Goal: Find specific page/section: Find specific page/section

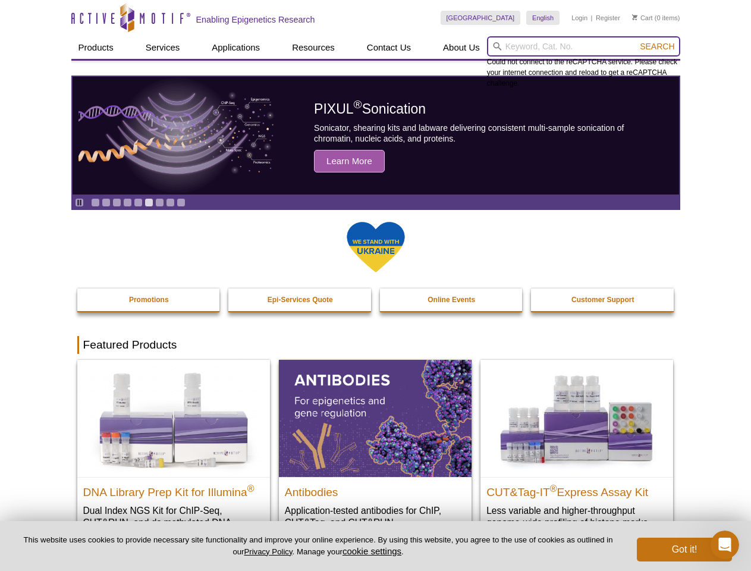
click at [583, 46] on input "search" at bounding box center [583, 46] width 193 height 20
click at [657, 46] on span "Search" at bounding box center [657, 47] width 34 height 10
click at [79, 202] on icon "Pause" at bounding box center [80, 203] width 8 height 8
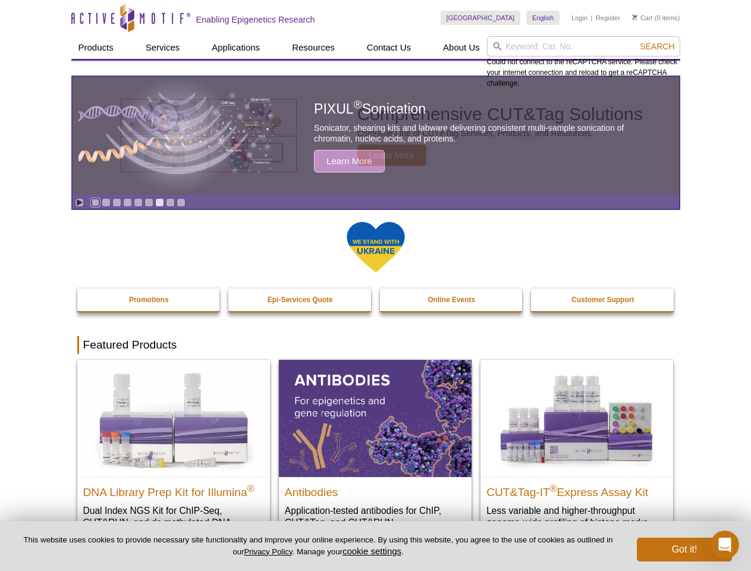
click at [95, 202] on link "Go to slide 1" at bounding box center [95, 202] width 9 height 9
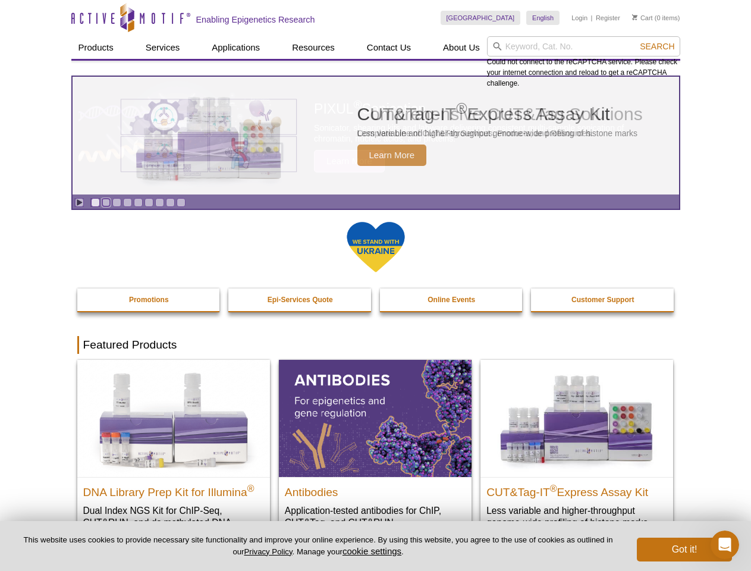
click at [106, 202] on link "Go to slide 2" at bounding box center [106, 202] width 9 height 9
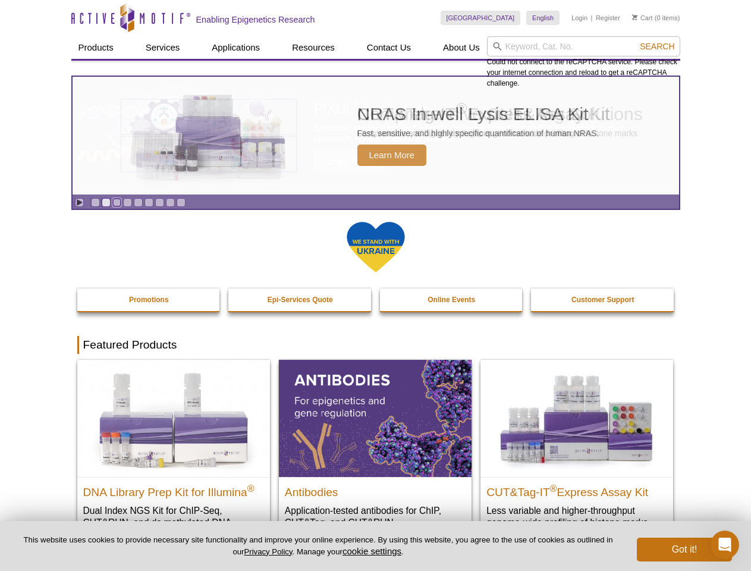
click at [117, 202] on link "Go to slide 3" at bounding box center [116, 202] width 9 height 9
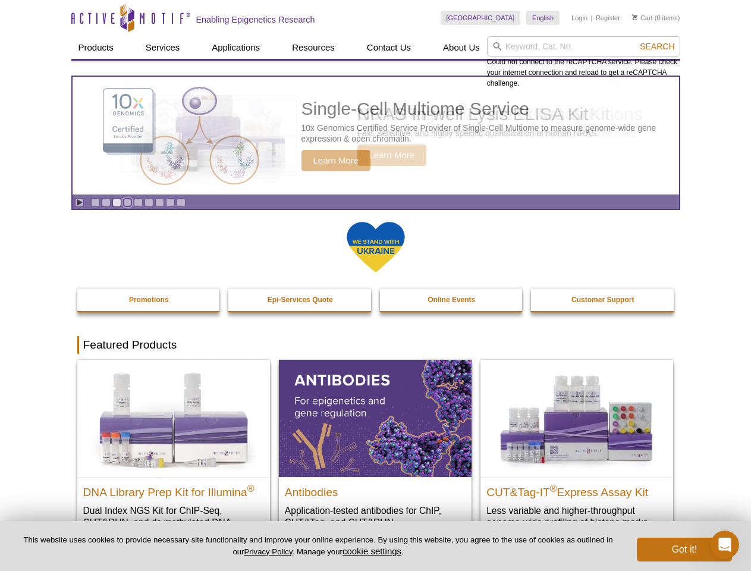
click at [127, 202] on link "Go to slide 4" at bounding box center [127, 202] width 9 height 9
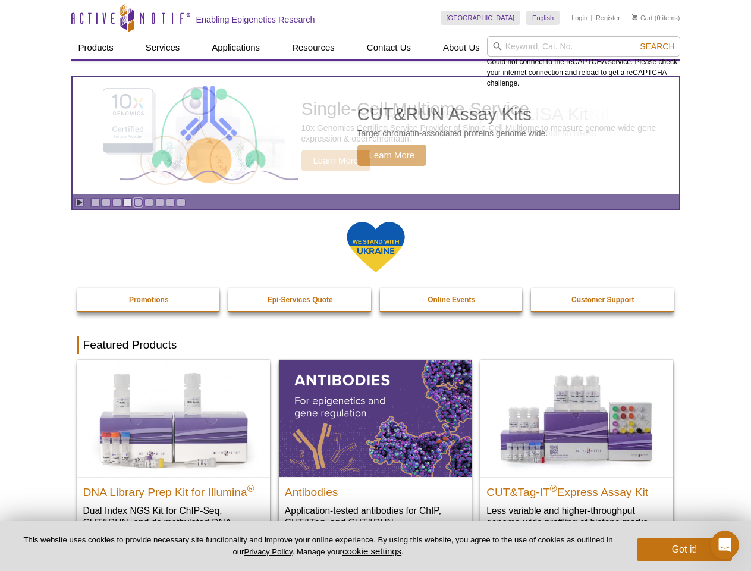
click at [138, 202] on link "Go to slide 5" at bounding box center [138, 202] width 9 height 9
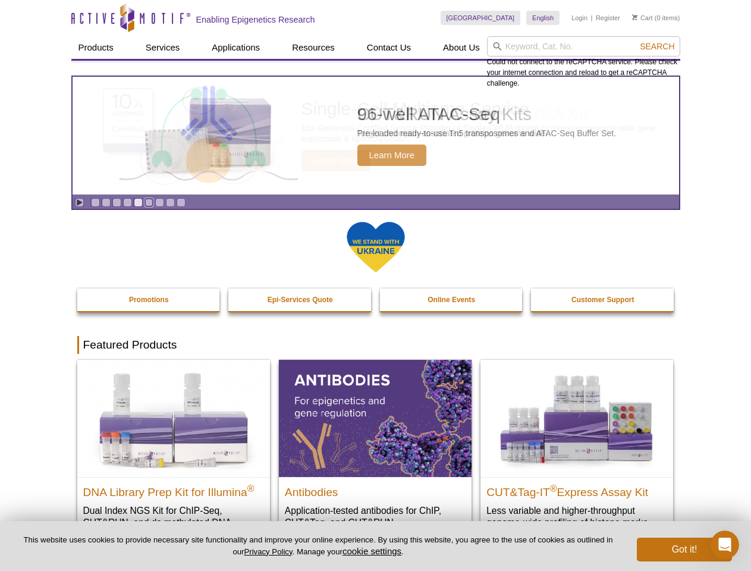
click at [149, 202] on link "Go to slide 6" at bounding box center [149, 202] width 9 height 9
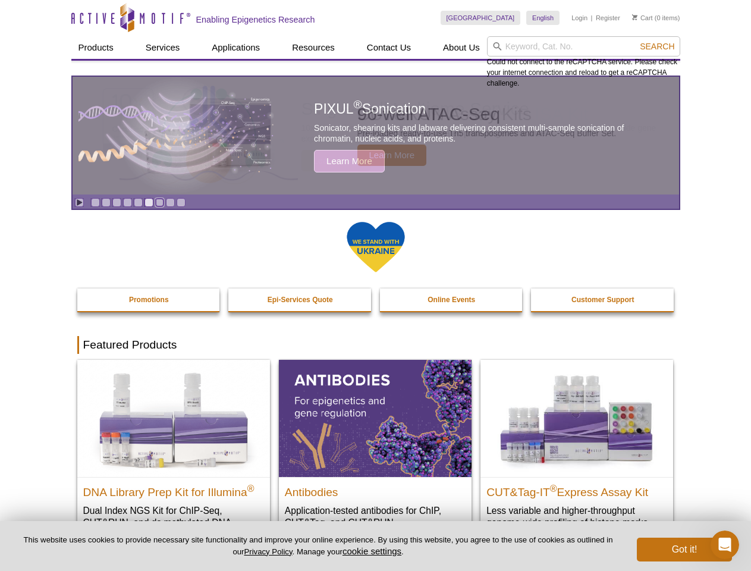
click at [159, 202] on link "Go to slide 7" at bounding box center [159, 202] width 9 height 9
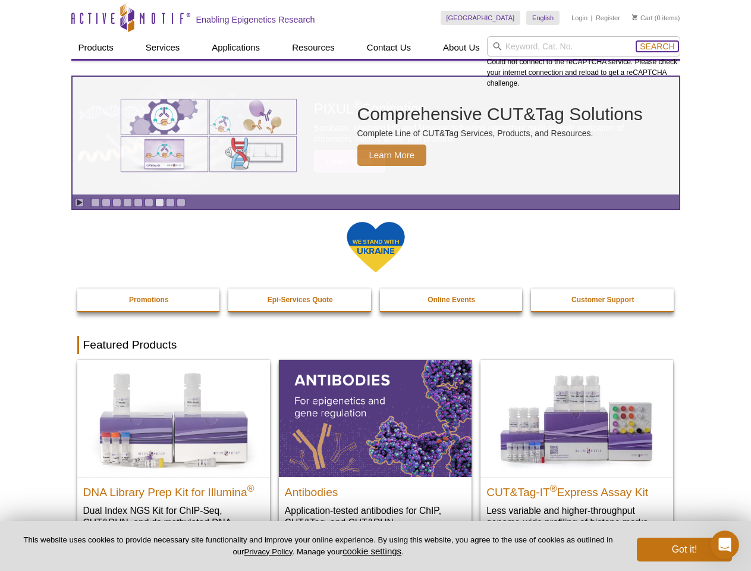
click at [657, 46] on span "Search" at bounding box center [657, 47] width 34 height 10
